Goal: Task Accomplishment & Management: Manage account settings

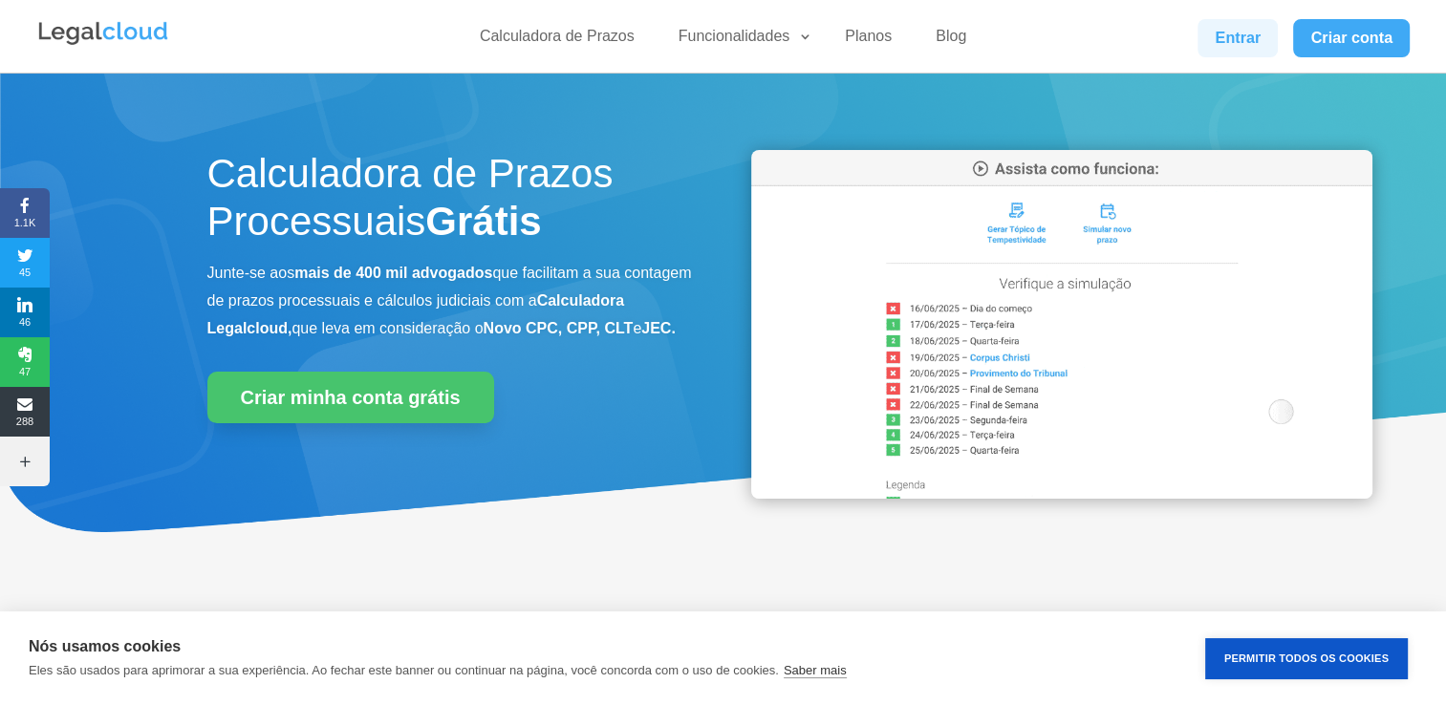
click at [1261, 38] on link "Entrar" at bounding box center [1238, 38] width 80 height 38
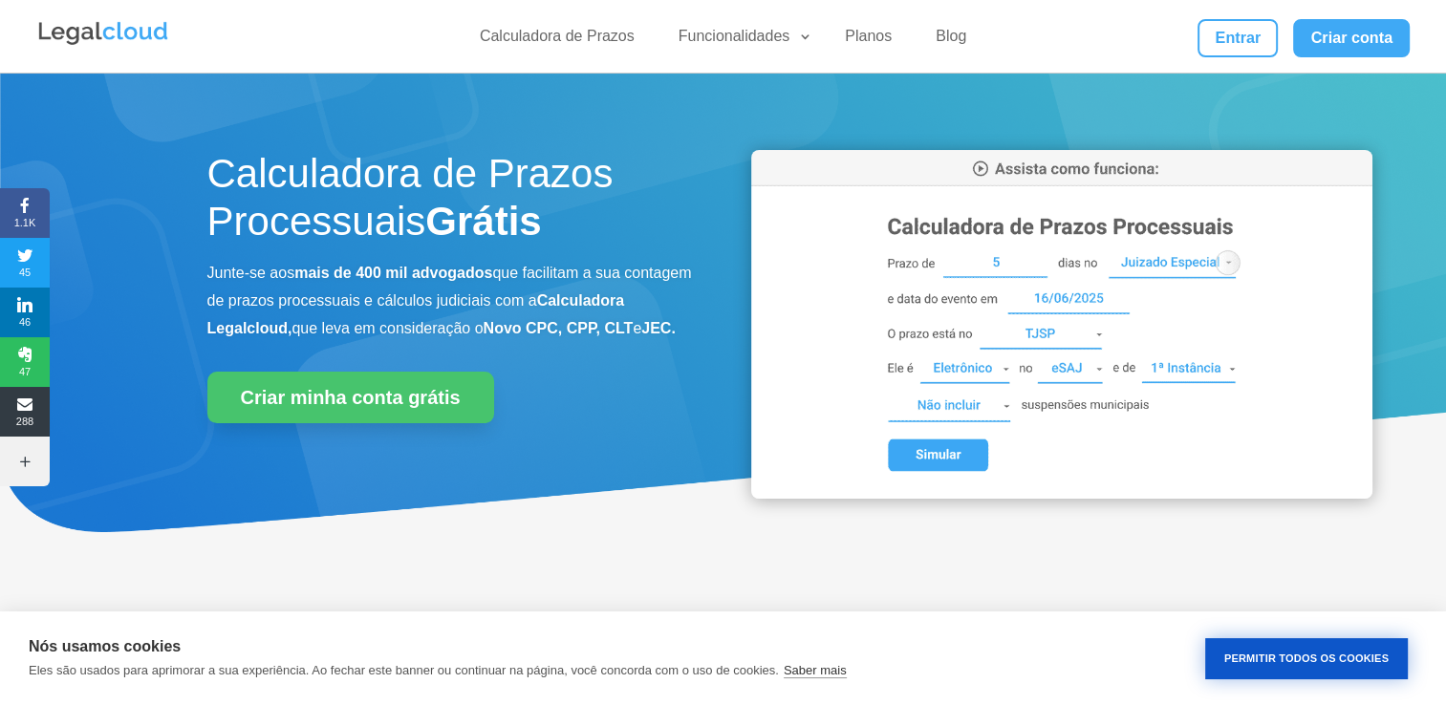
click at [1278, 645] on button "Permitir Todos os Cookies" at bounding box center [1306, 659] width 203 height 41
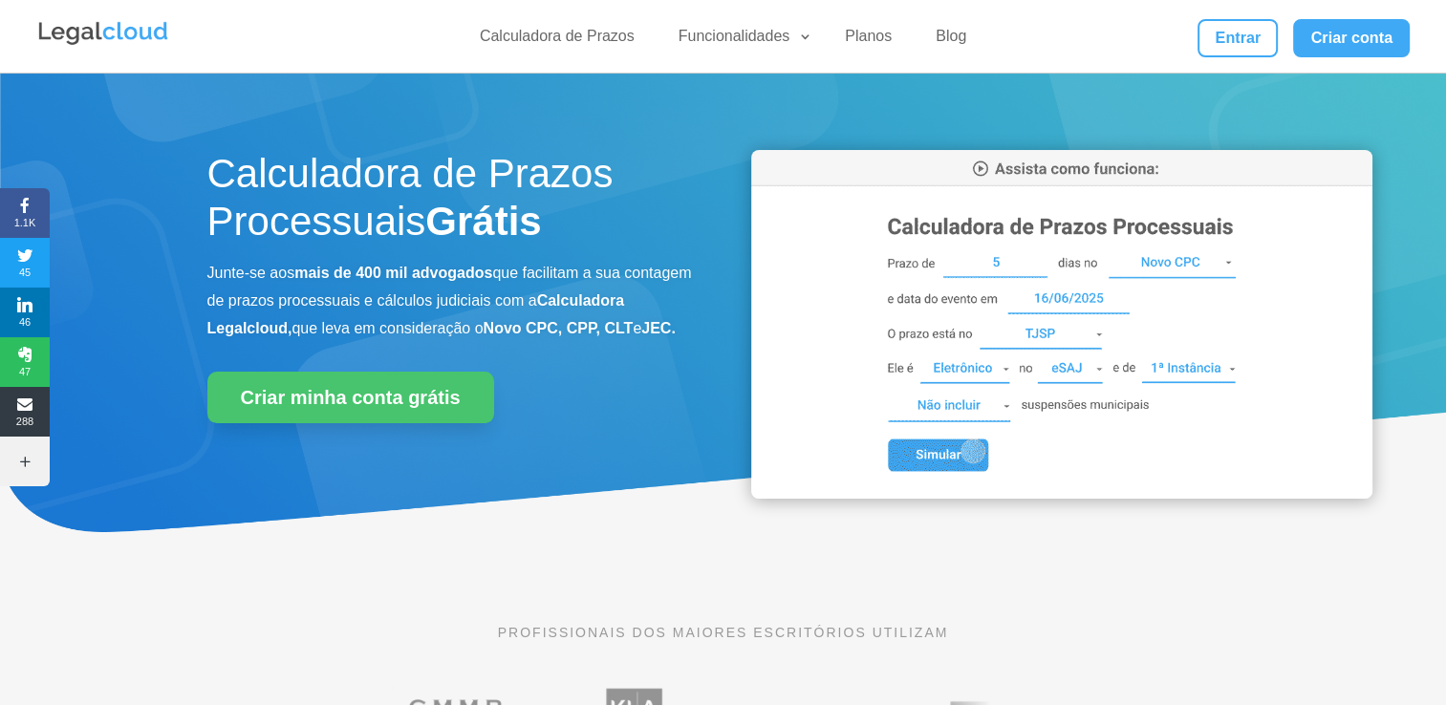
click at [1278, 645] on div "PROFISSIONAIS DOS MAIORES ESCRITÓRIOS UTILIZAM" at bounding box center [723, 693] width 1446 height 238
click at [1246, 25] on link "Entrar" at bounding box center [1238, 38] width 80 height 38
